Goal: Check status: Check status

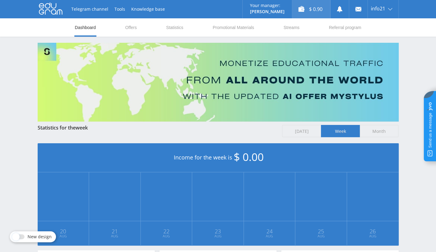
click at [304, 10] on div "$ 0.90" at bounding box center [311, 9] width 38 height 18
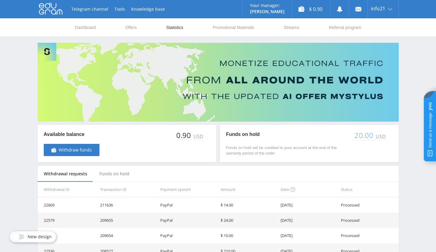
click at [182, 24] on link "Statistics" at bounding box center [175, 27] width 18 height 18
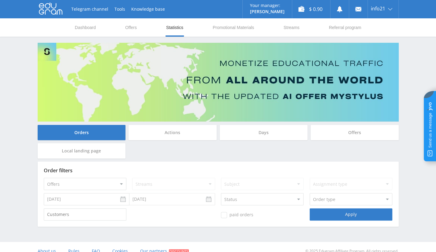
click at [170, 200] on input "08.26.2025" at bounding box center [172, 199] width 86 height 12
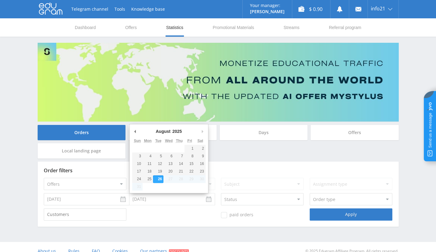
click at [91, 199] on input "08.19.2025" at bounding box center [87, 199] width 86 height 12
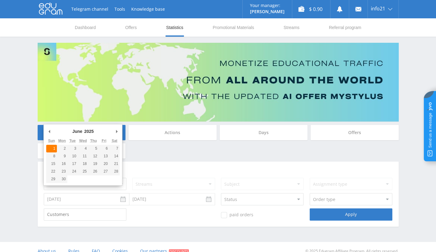
type input "06.01.2025"
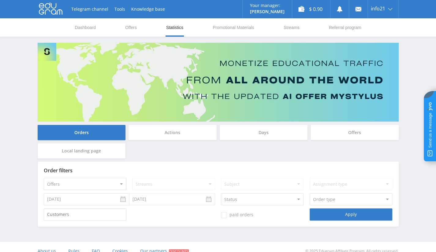
click at [211, 200] on input "08.26.2025" at bounding box center [172, 199] width 86 height 12
click at [352, 218] on div "Apply" at bounding box center [351, 215] width 83 height 12
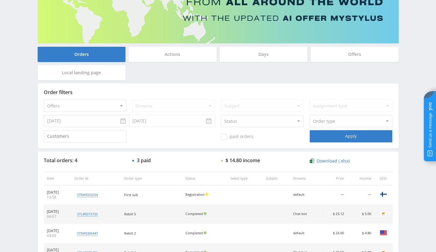
scroll to position [61, 0]
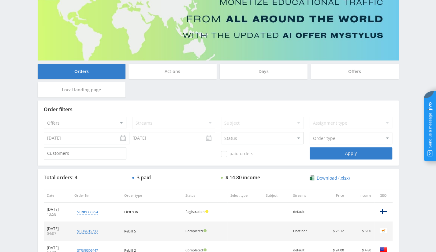
click at [370, 79] on div "Offers" at bounding box center [355, 71] width 88 height 15
click at [0, 0] on input "Offers" at bounding box center [0, 0] width 0 height 0
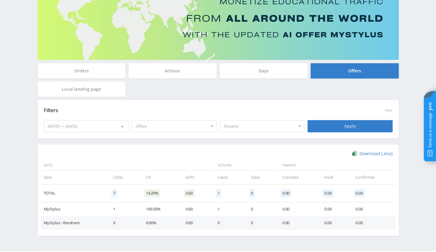
scroll to position [79, 0]
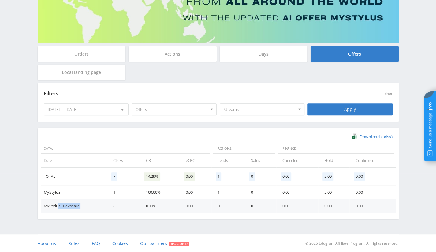
drag, startPoint x: 57, startPoint y: 205, endPoint x: 108, endPoint y: 206, distance: 51.4
click at [108, 206] on tr "MyStylus - Revshare 6 0.00% 0.00 0 0 0.00 0.00 0.00" at bounding box center [218, 206] width 355 height 14
drag, startPoint x: 58, startPoint y: 189, endPoint x: 188, endPoint y: 202, distance: 131.6
click at [185, 202] on tbody "MyStylus 1 100.00% 0.00 1 0 0.00 5.00 0.00 MyStylus - Revshare 6 0.00% 0.00 0 0…" at bounding box center [218, 200] width 355 height 28
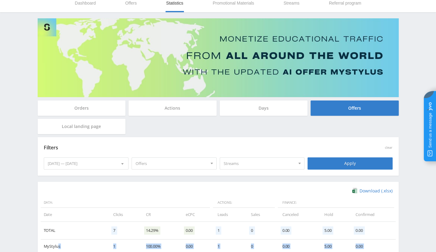
scroll to position [0, 0]
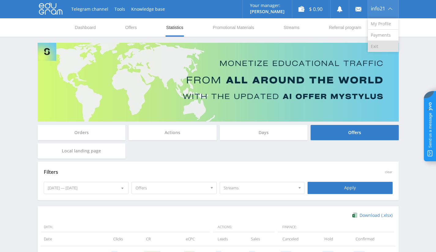
drag, startPoint x: 380, startPoint y: 45, endPoint x: 377, endPoint y: 41, distance: 5.0
click at [380, 45] on link "Exit" at bounding box center [383, 46] width 31 height 11
